Goal: Download file/media

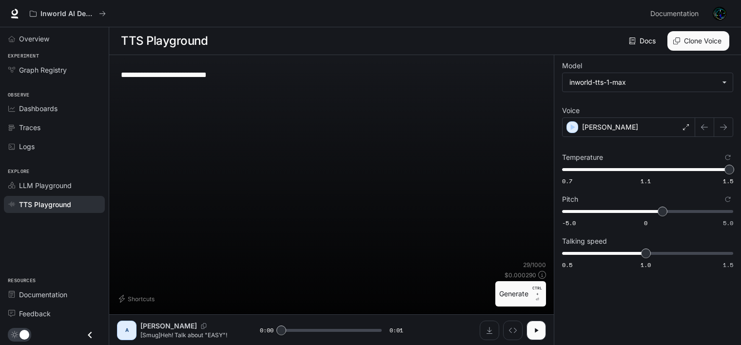
click at [523, 295] on button "Generate CTRL + ⏎" at bounding box center [521, 293] width 51 height 25
click at [537, 328] on icon "button" at bounding box center [537, 331] width 8 height 8
click at [491, 328] on icon "Download audio" at bounding box center [490, 331] width 8 height 8
click at [500, 291] on button "Generate CTRL + ⏎" at bounding box center [521, 293] width 51 height 25
click at [485, 330] on button "Download audio" at bounding box center [490, 331] width 20 height 20
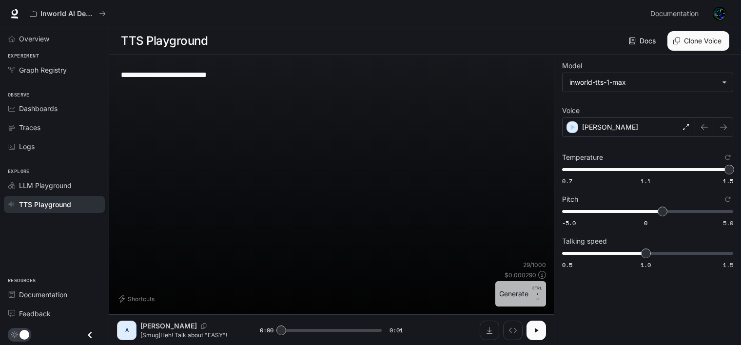
click at [505, 291] on button "Generate CTRL + ⏎" at bounding box center [521, 293] width 51 height 25
click at [484, 329] on button "Download audio" at bounding box center [490, 331] width 20 height 20
click at [498, 294] on button "Generate CTRL + ⏎" at bounding box center [521, 293] width 51 height 25
type input "*"
click at [488, 328] on icon "Download audio" at bounding box center [490, 331] width 8 height 8
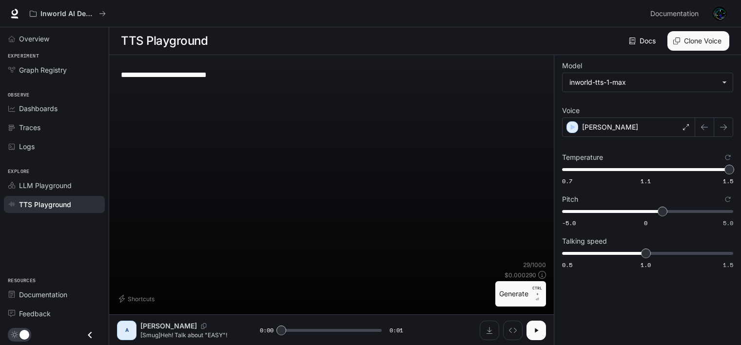
click at [238, 276] on div "Shortcuts 29 / 1000 $ 0.000290 Generate CTRL + ⏎" at bounding box center [331, 284] width 429 height 46
drag, startPoint x: 244, startPoint y: 75, endPoint x: 147, endPoint y: 78, distance: 97.6
click at [147, 78] on textarea "**********" at bounding box center [331, 74] width 421 height 11
paste textarea
type textarea "**********"
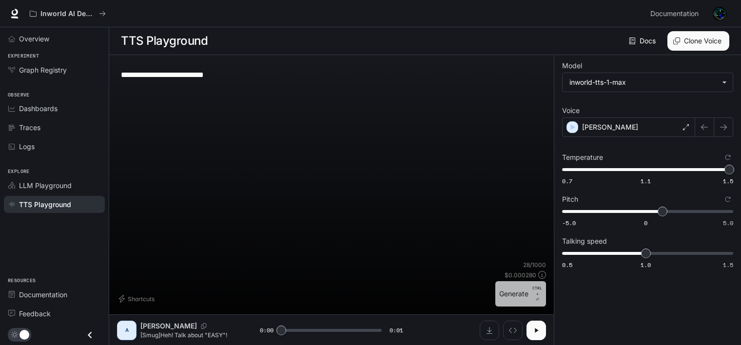
click at [532, 290] on button "Generate CTRL + ⏎" at bounding box center [521, 293] width 51 height 25
click at [512, 279] on div "28 / 1000 $ 0.000280 Generate CTRL + ⏎" at bounding box center [521, 284] width 51 height 46
click at [514, 288] on button "Generate CTRL + ⏎" at bounding box center [521, 293] width 51 height 25
type input "*"
click at [216, 74] on textarea "**********" at bounding box center [331, 74] width 421 height 11
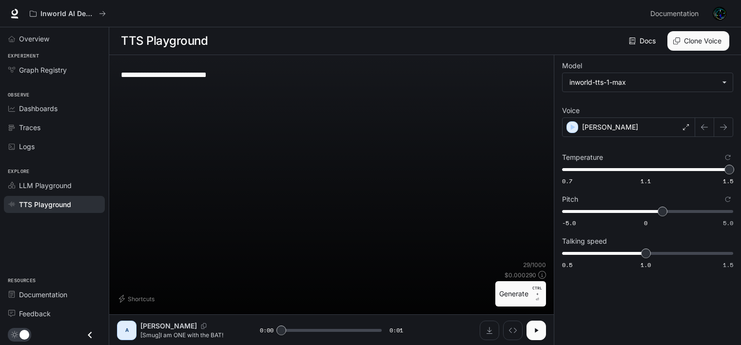
click at [235, 77] on textarea "**********" at bounding box center [331, 74] width 421 height 11
type textarea "**********"
click at [519, 298] on button "Generate CTRL + ⏎" at bounding box center [521, 293] width 51 height 25
click at [524, 293] on button "Generate CTRL + ⏎" at bounding box center [521, 293] width 51 height 25
click at [486, 329] on icon "Download audio" at bounding box center [490, 331] width 8 height 8
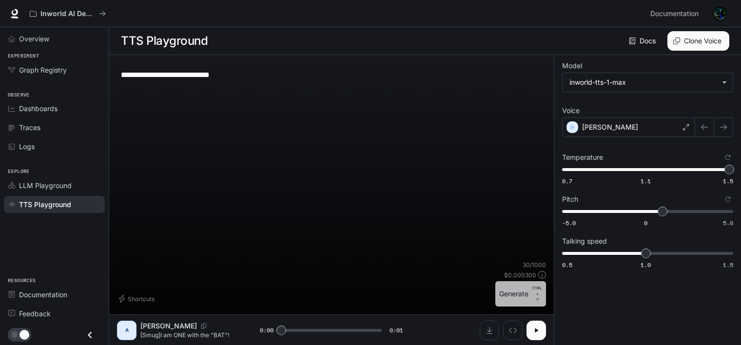
click at [504, 299] on button "Generate CTRL + ⏎" at bounding box center [521, 293] width 51 height 25
click at [508, 291] on button "Generate CTRL + ⏎" at bounding box center [521, 293] width 51 height 25
click at [508, 298] on button "Generate CTRL + ⏎" at bounding box center [521, 293] width 51 height 25
click at [519, 289] on button "Generate CTRL + ⏎" at bounding box center [521, 293] width 51 height 25
click at [490, 325] on button "Download audio" at bounding box center [490, 331] width 20 height 20
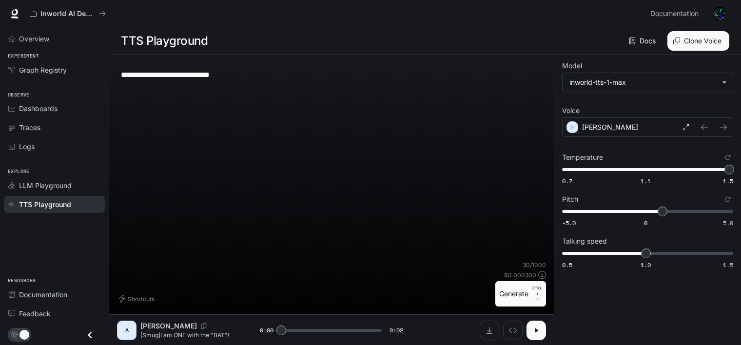
click at [506, 294] on button "Generate CTRL + ⏎" at bounding box center [521, 293] width 51 height 25
click at [512, 300] on button "Generate CTRL + ⏎" at bounding box center [521, 293] width 51 height 25
click at [489, 331] on icon "Download audio" at bounding box center [490, 330] width 6 height 7
click at [498, 294] on button "Generate CTRL + ⏎" at bounding box center [521, 293] width 51 height 25
click at [498, 289] on button "Generate CTRL + ⏎" at bounding box center [521, 293] width 51 height 25
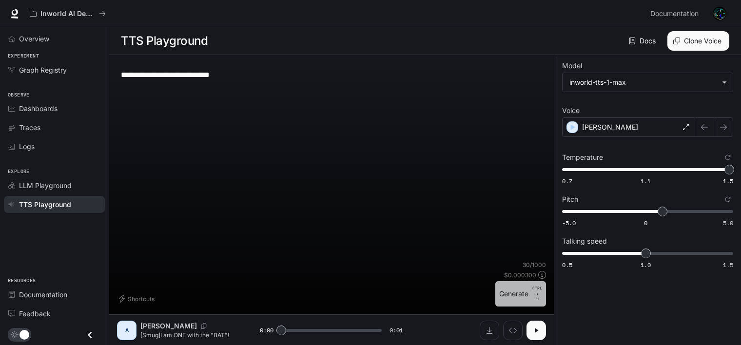
click at [521, 301] on button "Generate CTRL + ⏎" at bounding box center [521, 293] width 51 height 25
click at [505, 287] on button "Generate CTRL + ⏎" at bounding box center [521, 293] width 51 height 25
click at [505, 293] on button "Generate CTRL + ⏎" at bounding box center [521, 293] width 51 height 25
click at [482, 327] on button "Download audio" at bounding box center [490, 331] width 20 height 20
click at [501, 295] on button "Generate CTRL + ⏎" at bounding box center [521, 293] width 51 height 25
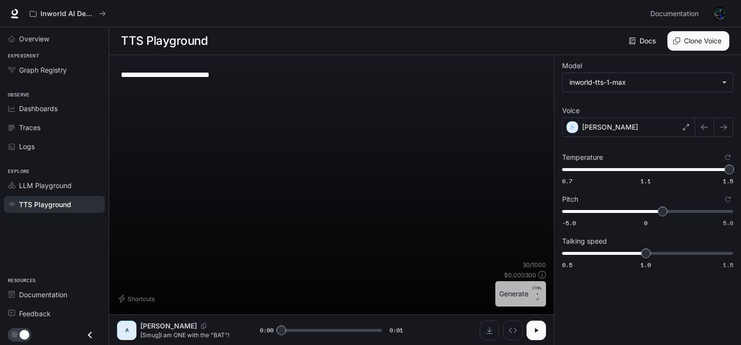
click at [507, 289] on button "Generate CTRL + ⏎" at bounding box center [521, 293] width 51 height 25
click at [506, 293] on button "Generate CTRL + ⏎" at bounding box center [521, 293] width 51 height 25
click at [501, 296] on button "Generate CTRL + ⏎" at bounding box center [521, 293] width 51 height 25
type input "*"
click at [488, 336] on button "Download audio" at bounding box center [490, 331] width 20 height 20
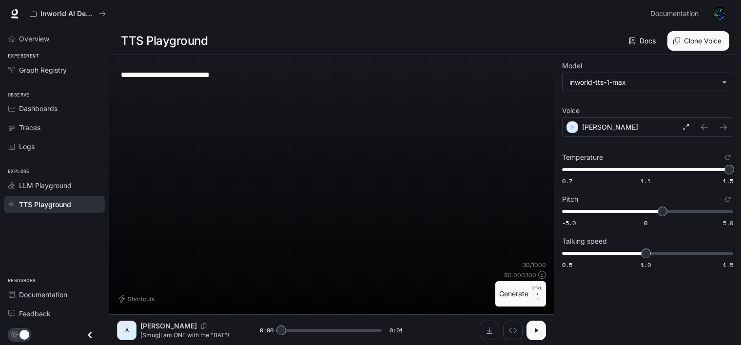
click at [326, 277] on div "Shortcuts 30 / 1000 $ 0.000300 Generate CTRL + ⏎" at bounding box center [331, 284] width 429 height 46
drag, startPoint x: 249, startPoint y: 73, endPoint x: 146, endPoint y: 72, distance: 102.9
click at [146, 72] on textarea "**********" at bounding box center [331, 74] width 421 height 11
type textarea "**********"
click at [502, 299] on button "Generate CTRL + ⏎" at bounding box center [521, 293] width 51 height 25
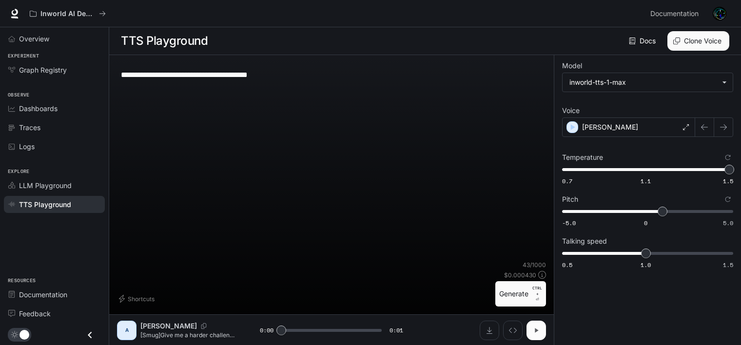
click at [535, 329] on icon "button" at bounding box center [536, 330] width 3 height 4
click at [484, 335] on button "Download audio" at bounding box center [490, 331] width 20 height 20
click at [494, 296] on div "Shortcuts 43 / 1000 $ 0.000430 Generate CTRL + ⏎" at bounding box center [331, 284] width 429 height 46
click at [502, 297] on button "Generate CTRL + ⏎" at bounding box center [521, 293] width 51 height 25
click at [489, 327] on icon "Download audio" at bounding box center [490, 331] width 8 height 8
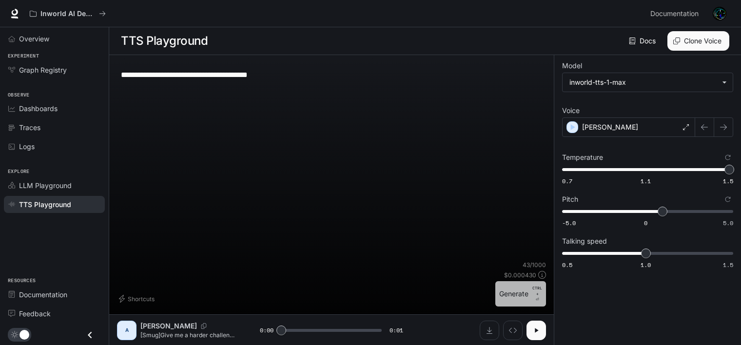
click at [498, 298] on button "Generate CTRL + ⏎" at bounding box center [521, 293] width 51 height 25
click at [519, 292] on button "Generate CTRL + ⏎" at bounding box center [521, 293] width 51 height 25
click at [487, 328] on icon "Download audio" at bounding box center [490, 331] width 8 height 8
click at [503, 298] on button "Generate CTRL + ⏎" at bounding box center [521, 293] width 51 height 25
click at [486, 333] on icon "Download audio" at bounding box center [490, 331] width 8 height 8
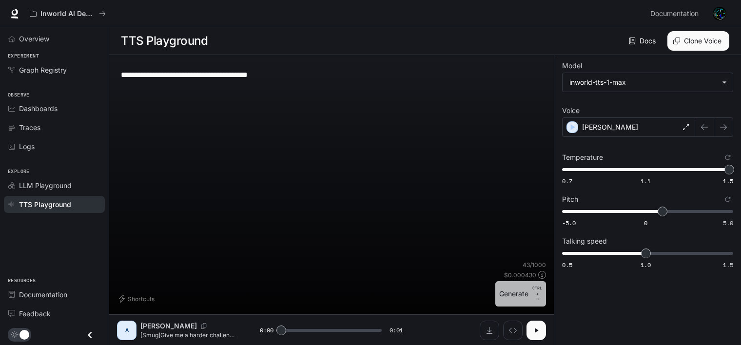
click at [498, 294] on button "Generate CTRL + ⏎" at bounding box center [521, 293] width 51 height 25
click at [502, 296] on button "Generate CTRL + ⏎" at bounding box center [521, 293] width 51 height 25
click at [538, 337] on button "button" at bounding box center [537, 331] width 20 height 20
click at [501, 293] on button "Generate CTRL + ⏎" at bounding box center [521, 293] width 51 height 25
click at [504, 297] on button "Generate CTRL + ⏎" at bounding box center [521, 293] width 51 height 25
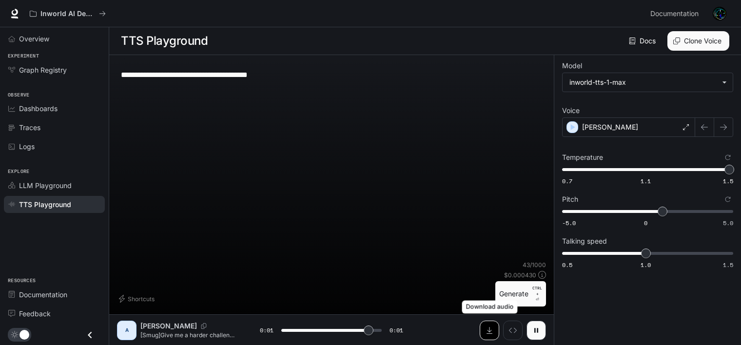
type input "*"
click at [486, 333] on icon "Download audio" at bounding box center [490, 331] width 8 height 8
